Goal: Task Accomplishment & Management: Use online tool/utility

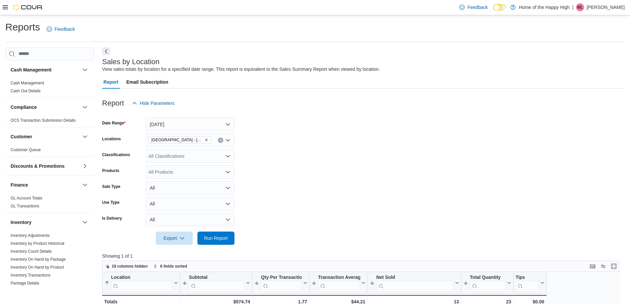
scroll to position [33, 0]
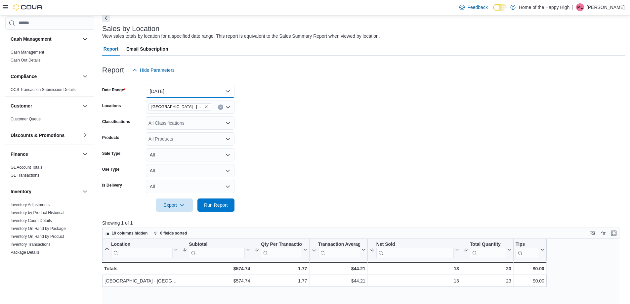
click at [185, 95] on button "[DATE]" at bounding box center [190, 91] width 89 height 13
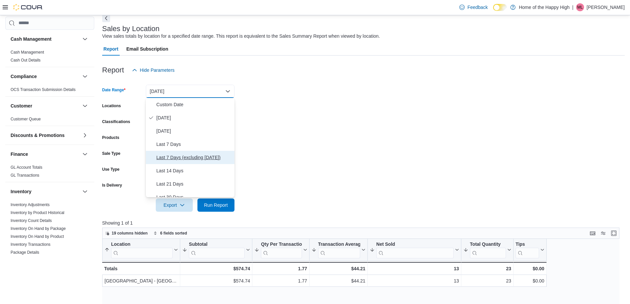
click at [201, 159] on span "Last 7 Days (excluding [DATE])" at bounding box center [193, 157] width 75 height 8
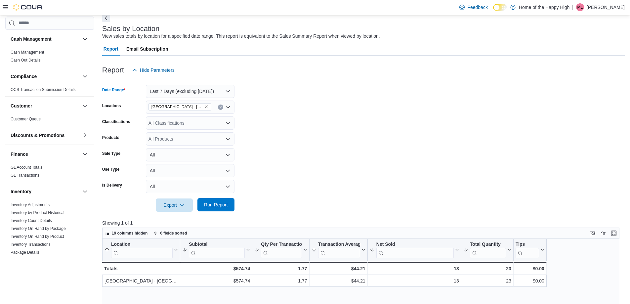
click at [224, 199] on span "Run Report" at bounding box center [215, 204] width 29 height 13
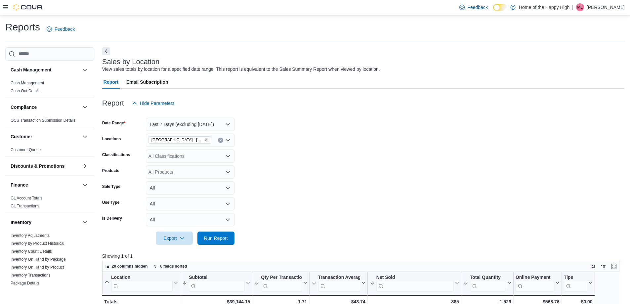
click at [186, 156] on div "All Classifications" at bounding box center [190, 155] width 89 height 13
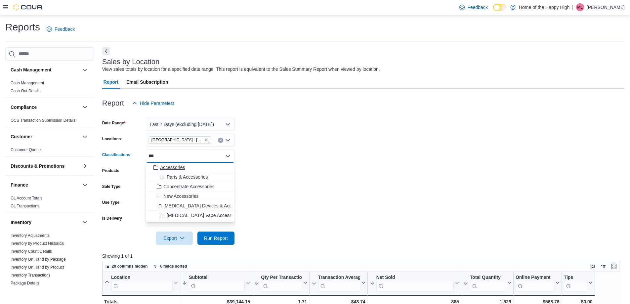
type input "***"
click at [174, 169] on span "Accessories" at bounding box center [172, 167] width 25 height 7
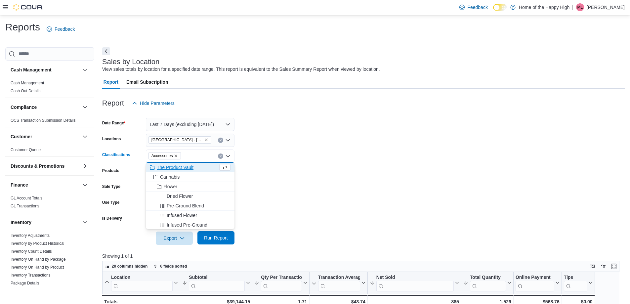
click at [207, 237] on span "Run Report" at bounding box center [216, 237] width 24 height 7
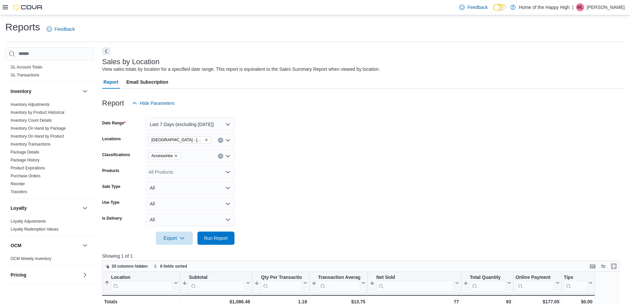
scroll to position [132, 0]
click at [32, 160] on link "Package History" at bounding box center [25, 158] width 29 height 5
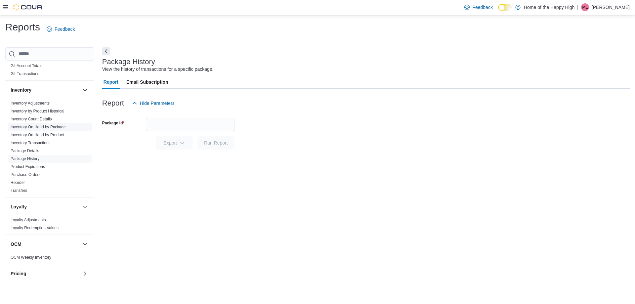
click at [45, 127] on link "Inventory On Hand by Package" at bounding box center [38, 127] width 55 height 5
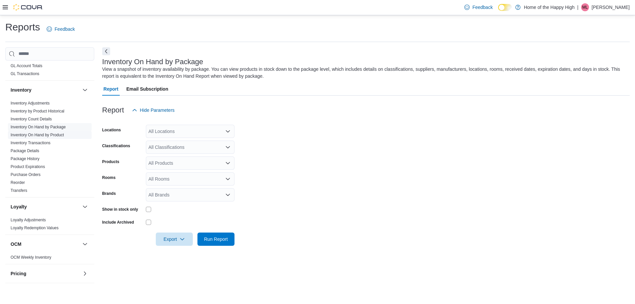
click at [50, 136] on link "Inventory On Hand by Product" at bounding box center [37, 135] width 53 height 5
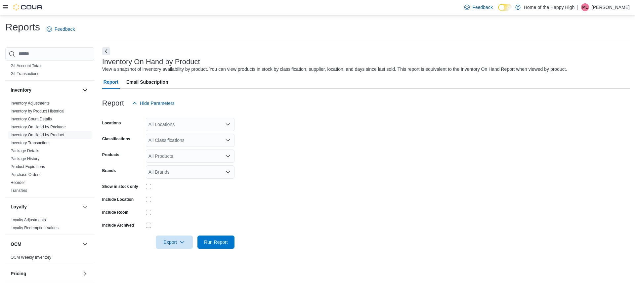
click at [198, 120] on div "All Locations" at bounding box center [190, 124] width 89 height 13
type input "****"
click at [193, 137] on span "[GEOGRAPHIC_DATA] - [GEOGRAPHIC_DATA] - Fire & Flower" at bounding box center [239, 135] width 132 height 7
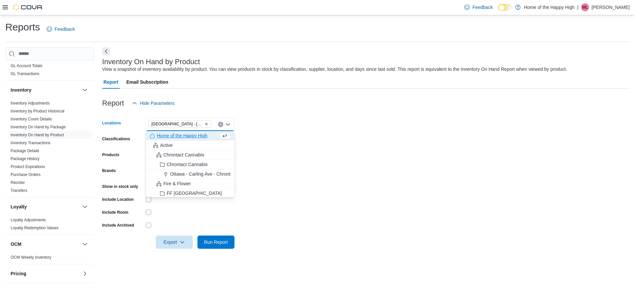
click at [354, 146] on form "Locations [GEOGRAPHIC_DATA] - [GEOGRAPHIC_DATA] - Fire & Flower Combo box. Sele…" at bounding box center [365, 179] width 527 height 139
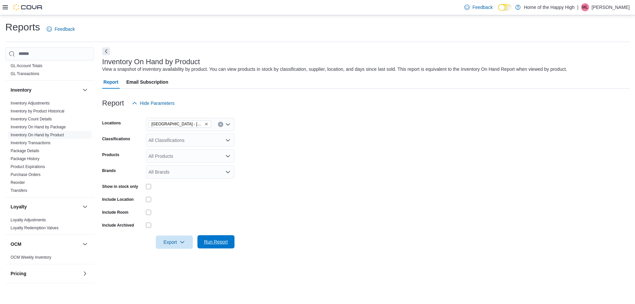
click at [218, 238] on span "Run Report" at bounding box center [215, 241] width 29 height 13
click at [148, 182] on div at bounding box center [190, 186] width 89 height 10
click at [387, 145] on form "Locations [GEOGRAPHIC_DATA] - [GEOGRAPHIC_DATA] - Fire & Flower Classifications…" at bounding box center [363, 179] width 522 height 139
click at [149, 157] on input "Products" at bounding box center [148, 156] width 1 height 8
